Goal: Information Seeking & Learning: Check status

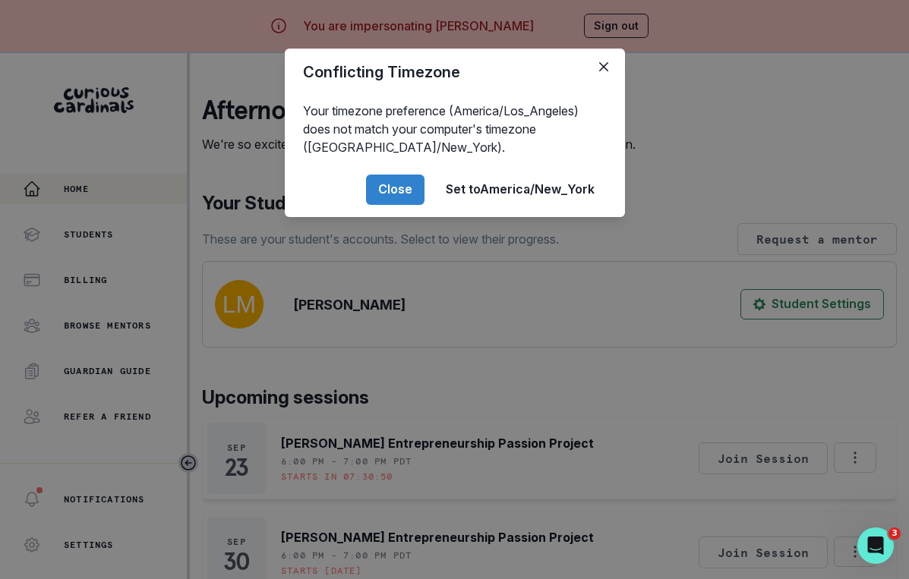
click at [336, 528] on div "Conflicting Timezone Your timezone preference (America/Los_Angeles) does not ma…" at bounding box center [454, 289] width 909 height 579
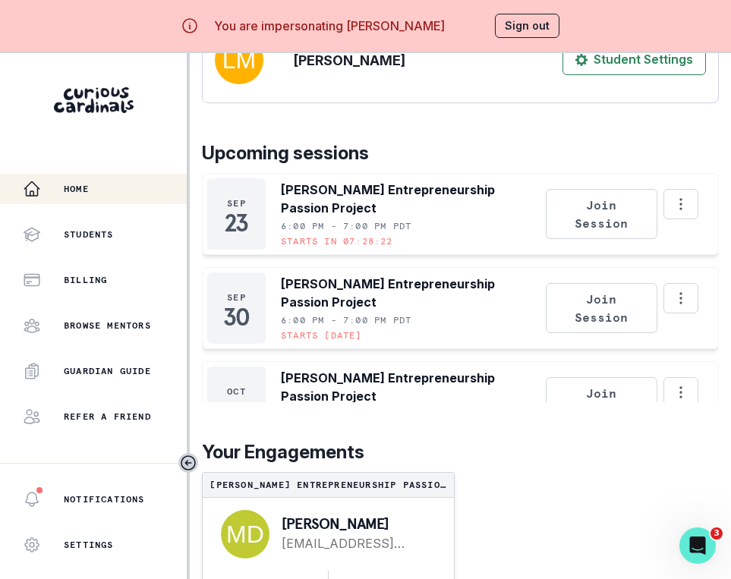
scroll to position [53, 0]
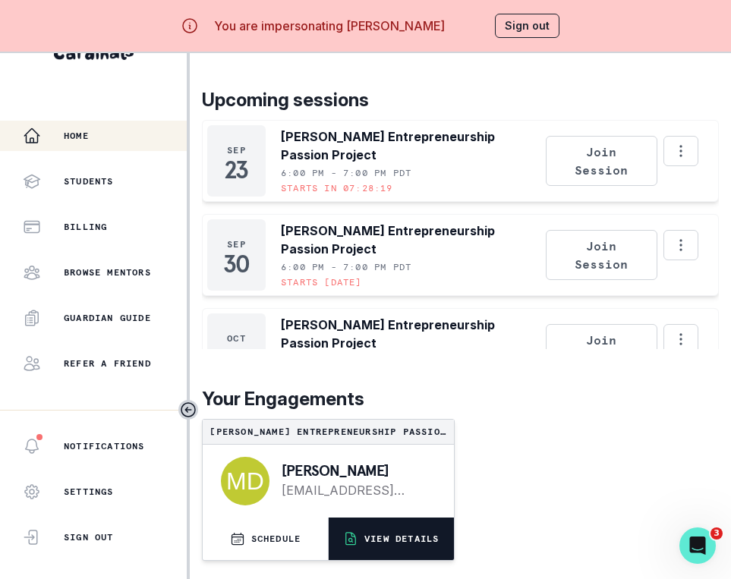
click at [367, 538] on p "VIEW DETAILS" at bounding box center [401, 539] width 74 height 12
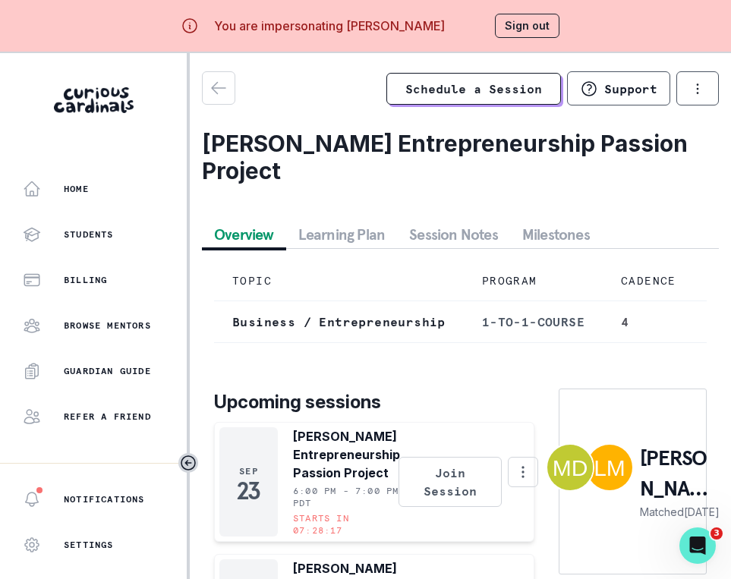
click at [412, 221] on button "Session Notes" at bounding box center [453, 234] width 113 height 27
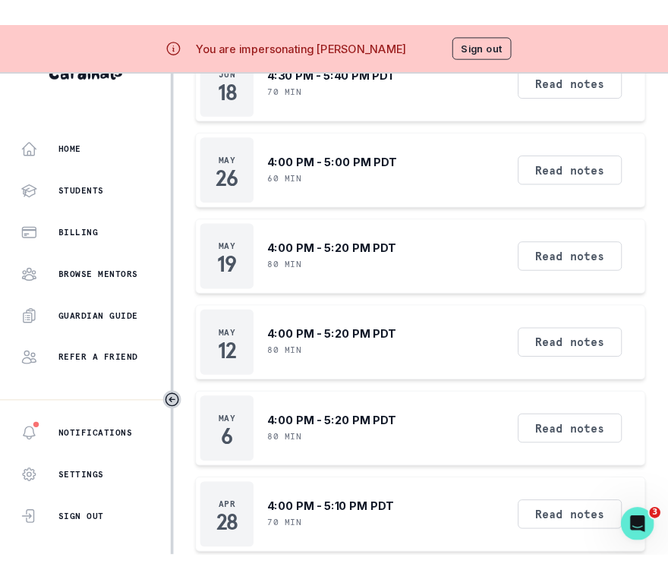
scroll to position [1691, 0]
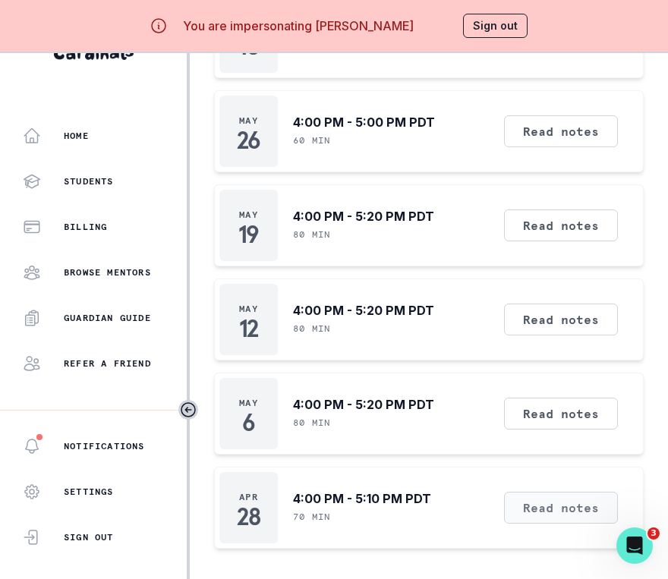
click at [551, 500] on button "Read notes" at bounding box center [561, 508] width 114 height 32
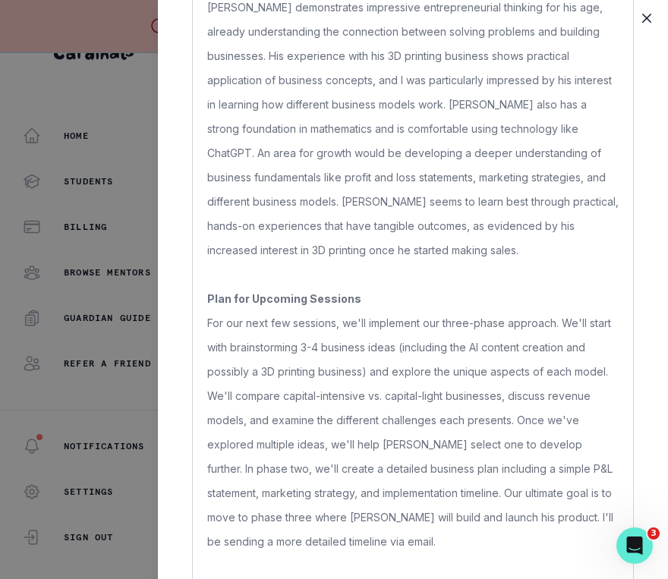
scroll to position [615, 0]
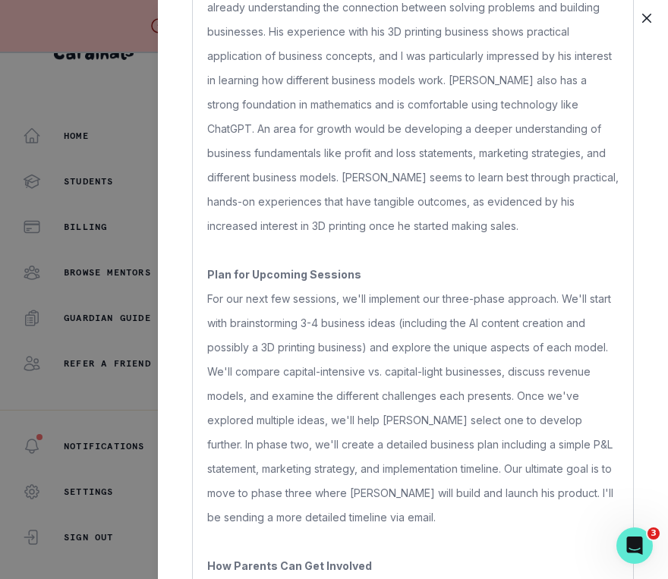
click at [121, 421] on div "[PERSON_NAME] Entrepreneurship Passion Project [DATE] 7:00PM EDT • Written by […" at bounding box center [334, 289] width 668 height 579
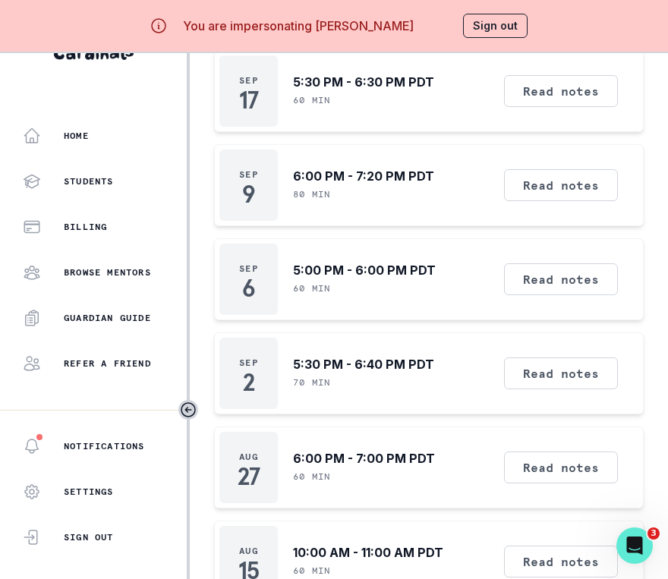
scroll to position [38, 0]
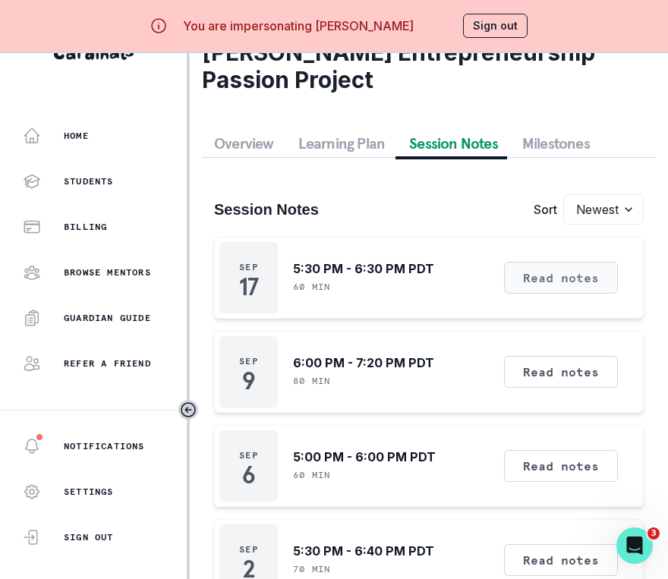
click at [578, 271] on button "Read notes" at bounding box center [561, 278] width 114 height 32
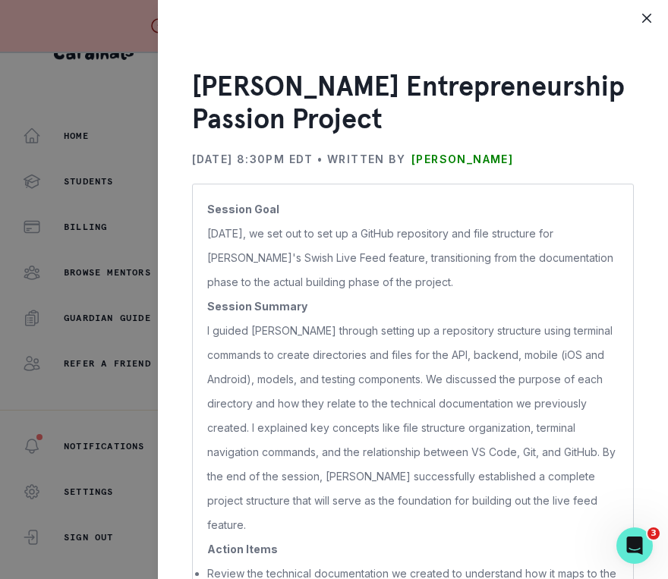
click at [83, 263] on div "[PERSON_NAME] Entrepreneurship Passion Project [DATE] 8:30PM EDT • Written by […" at bounding box center [334, 289] width 668 height 579
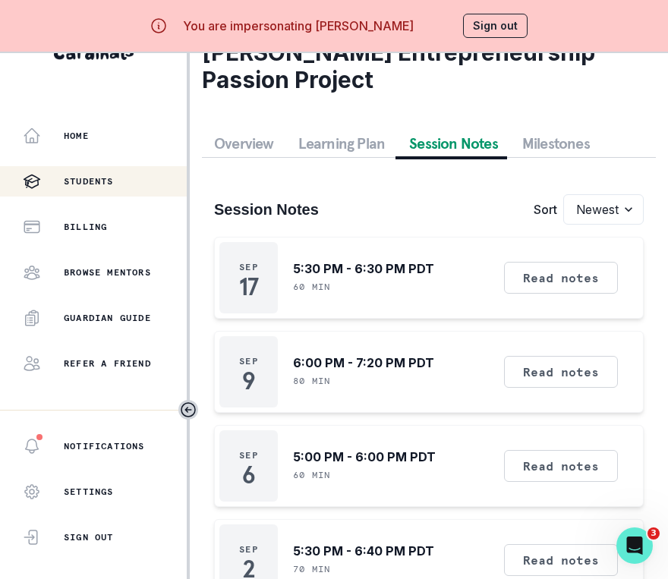
click at [81, 184] on p "Students" at bounding box center [89, 181] width 50 height 12
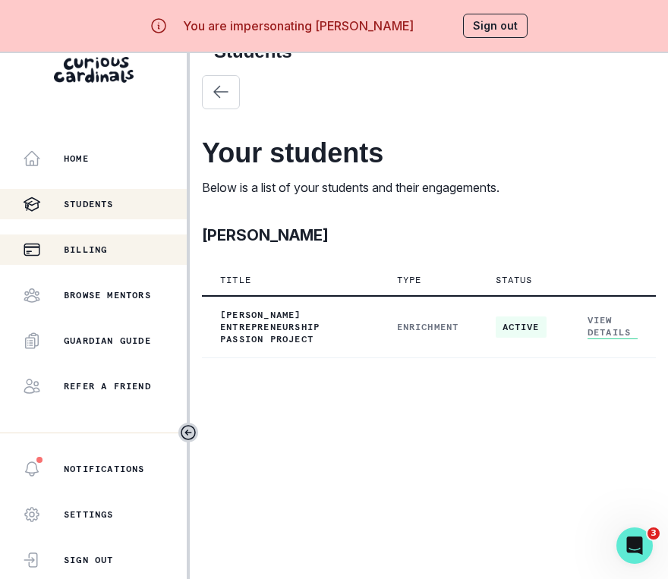
scroll to position [53, 0]
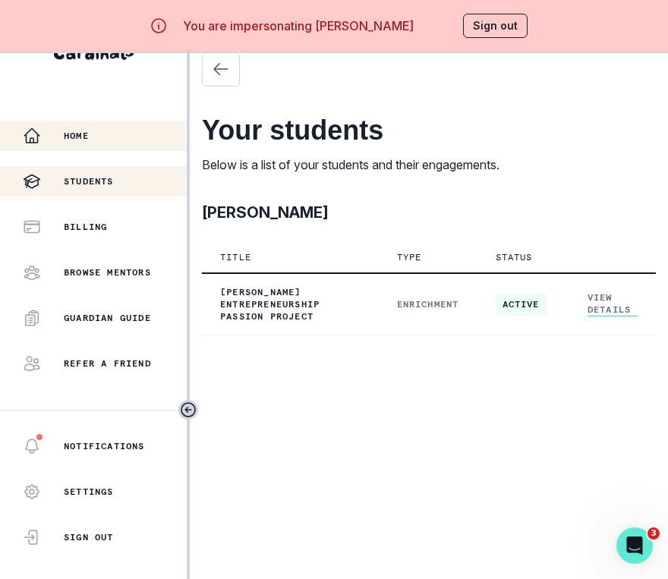
click at [127, 135] on div "Home" at bounding box center [105, 136] width 164 height 18
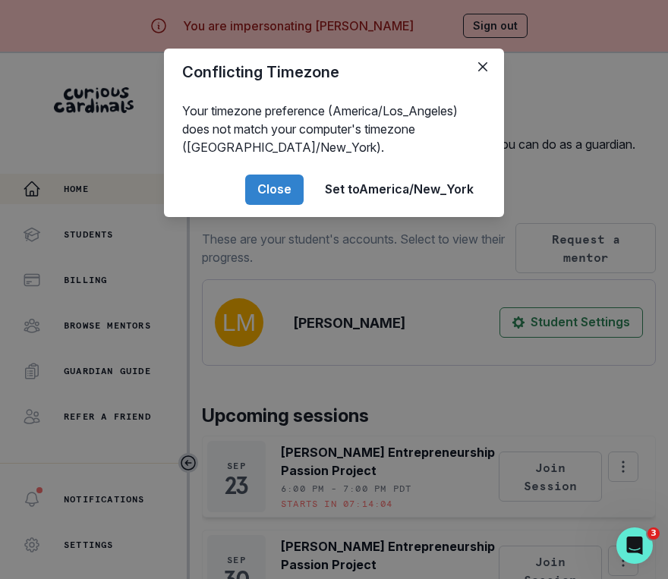
click at [131, 209] on div "Conflicting Timezone Your timezone preference (America/Los_Angeles) does not ma…" at bounding box center [334, 289] width 668 height 579
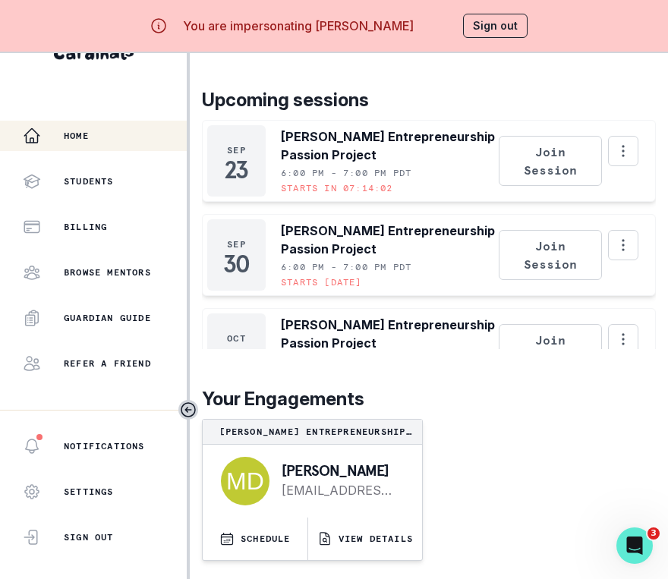
scroll to position [281, 0]
